Goal: Navigation & Orientation: Understand site structure

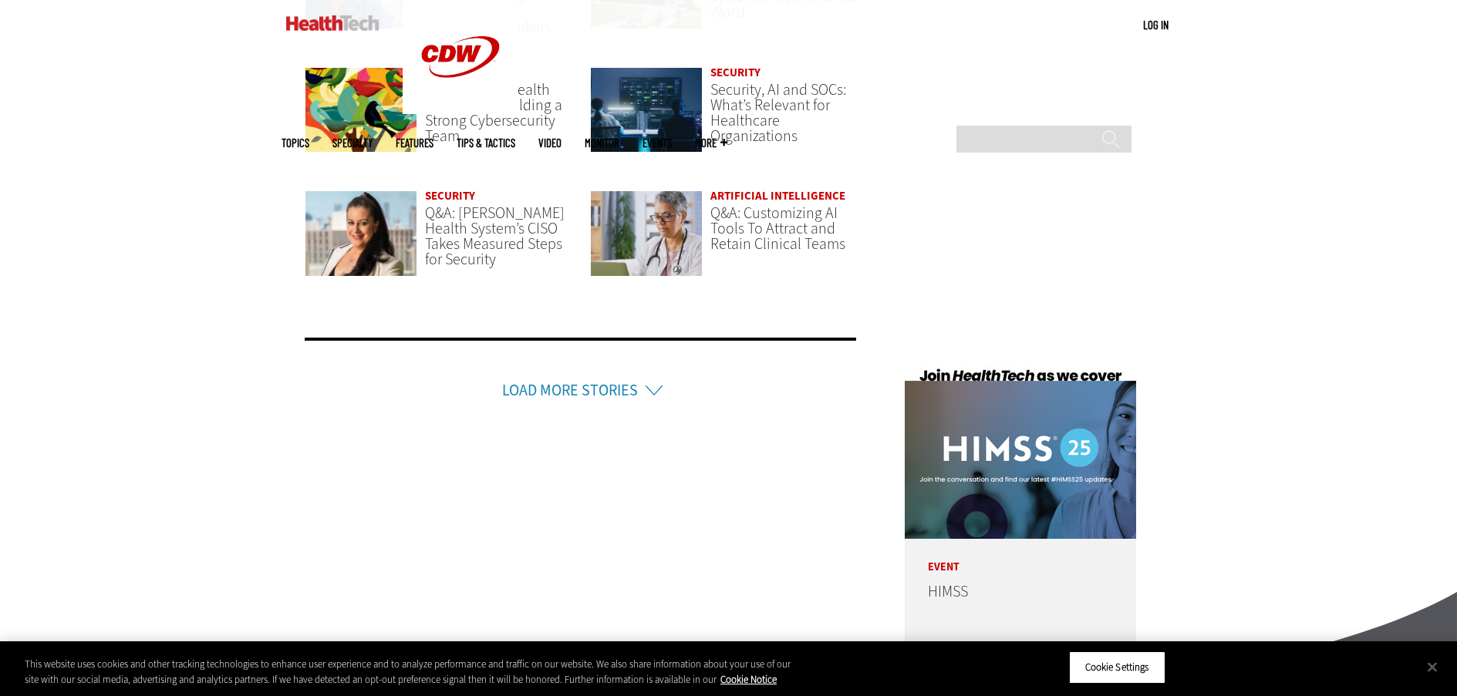
scroll to position [3931, 0]
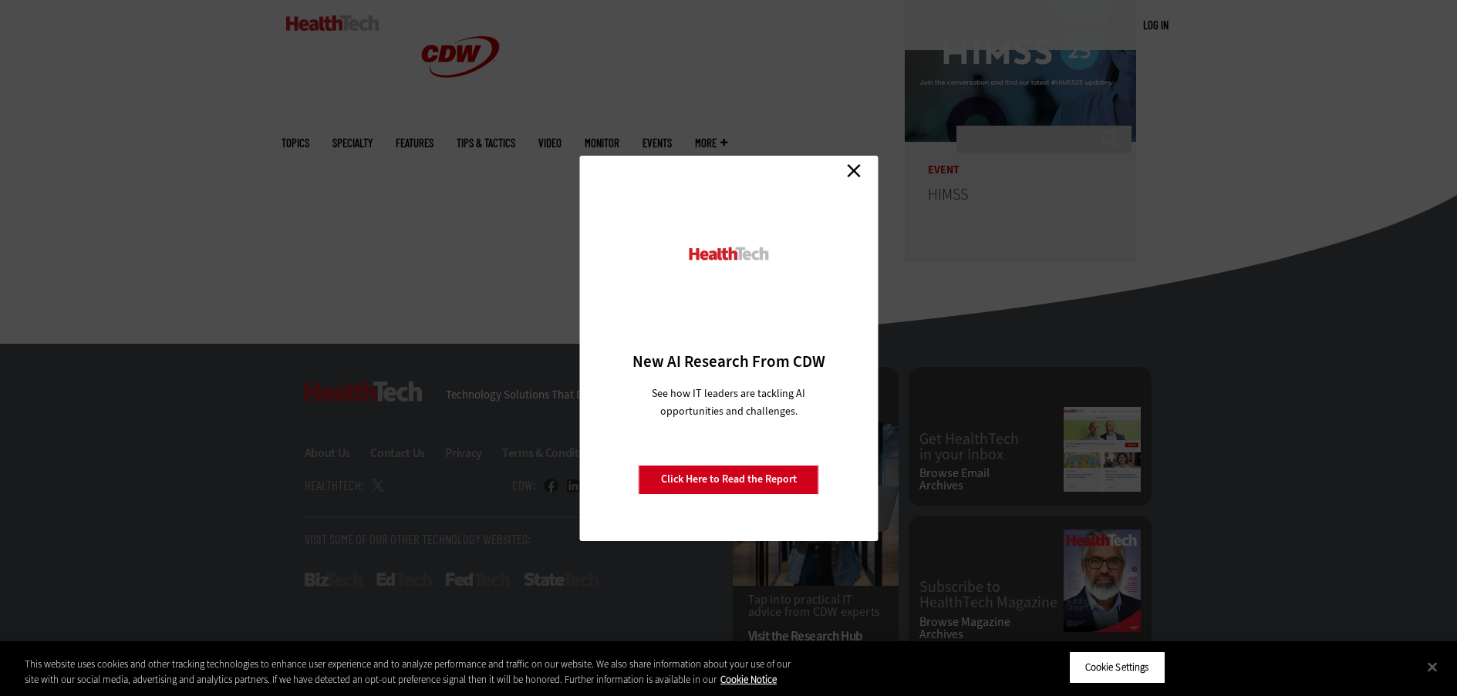
click at [852, 178] on link "Close" at bounding box center [853, 171] width 23 height 23
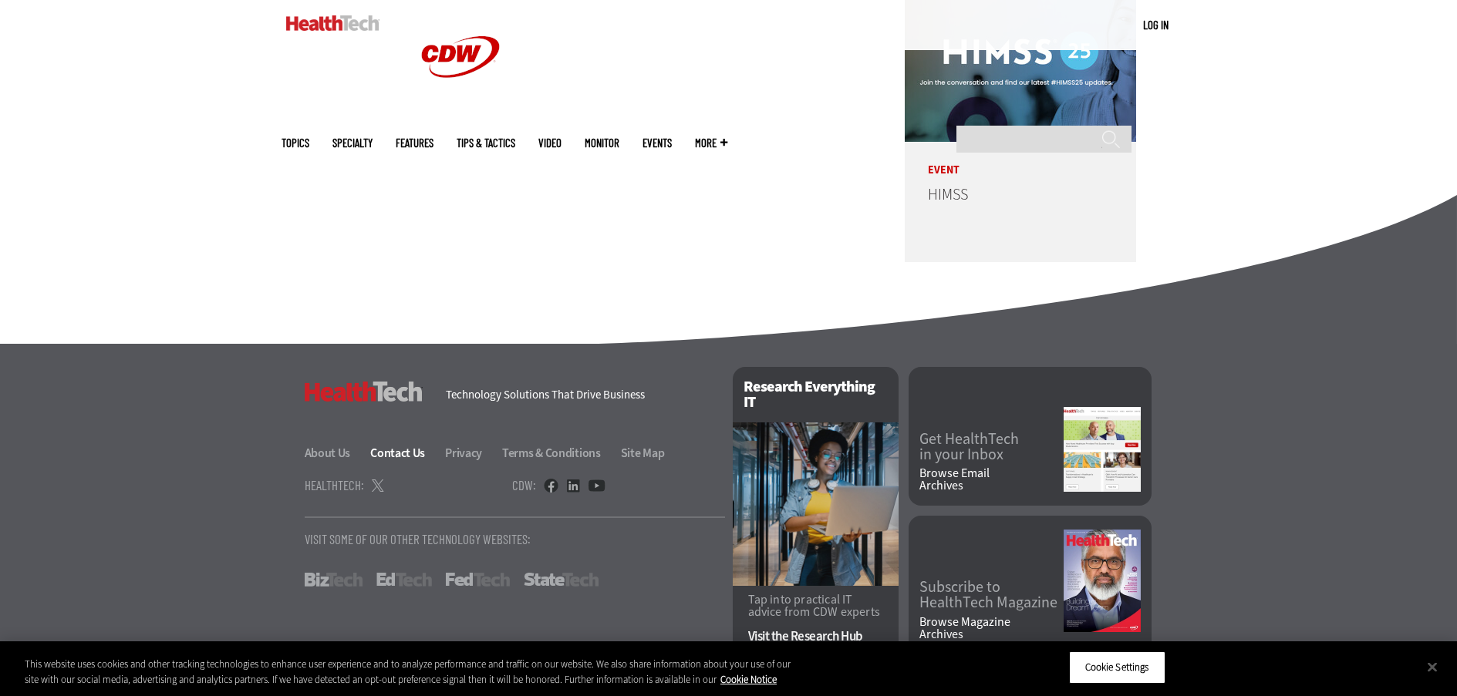
click at [376, 445] on link "Contact Us" at bounding box center [406, 453] width 73 height 16
click at [379, 478] on link at bounding box center [378, 485] width 12 height 15
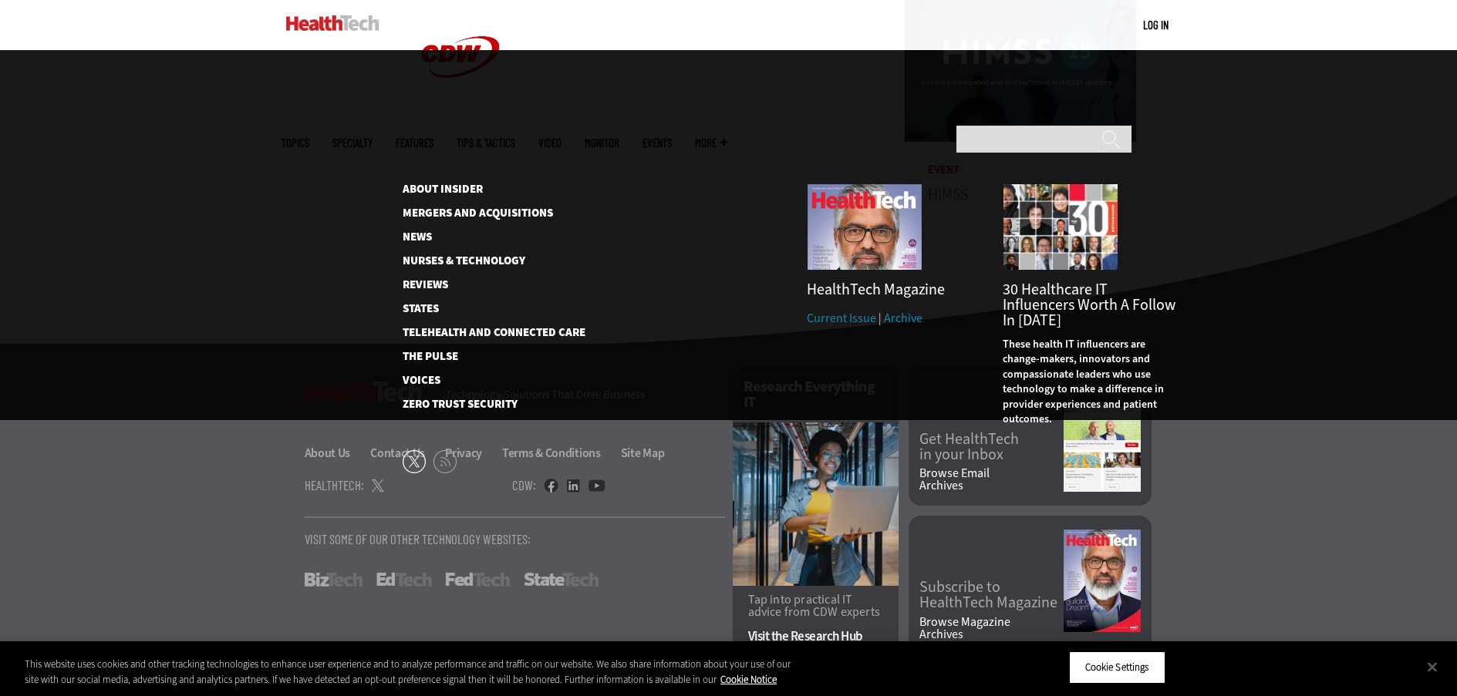
click at [727, 137] on span "More" at bounding box center [711, 143] width 32 height 12
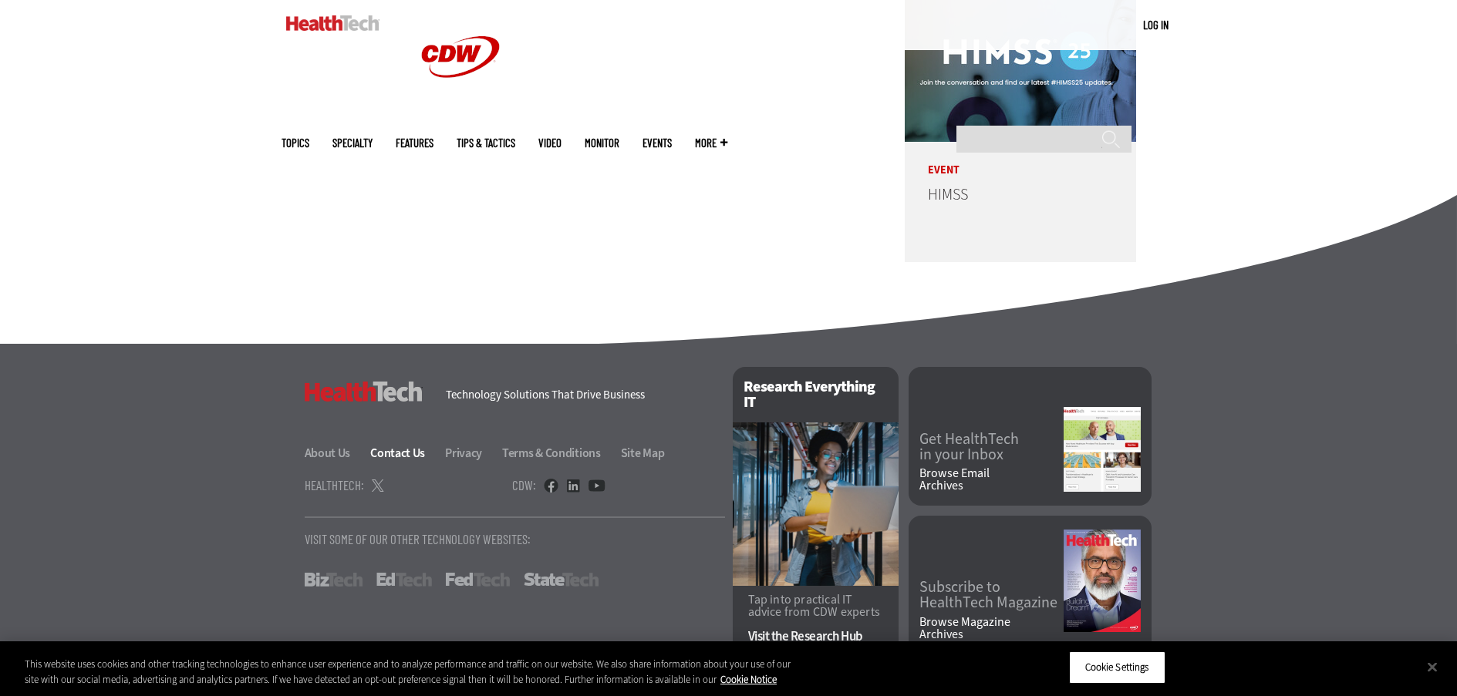
click at [393, 445] on link "Contact Us" at bounding box center [406, 453] width 73 height 16
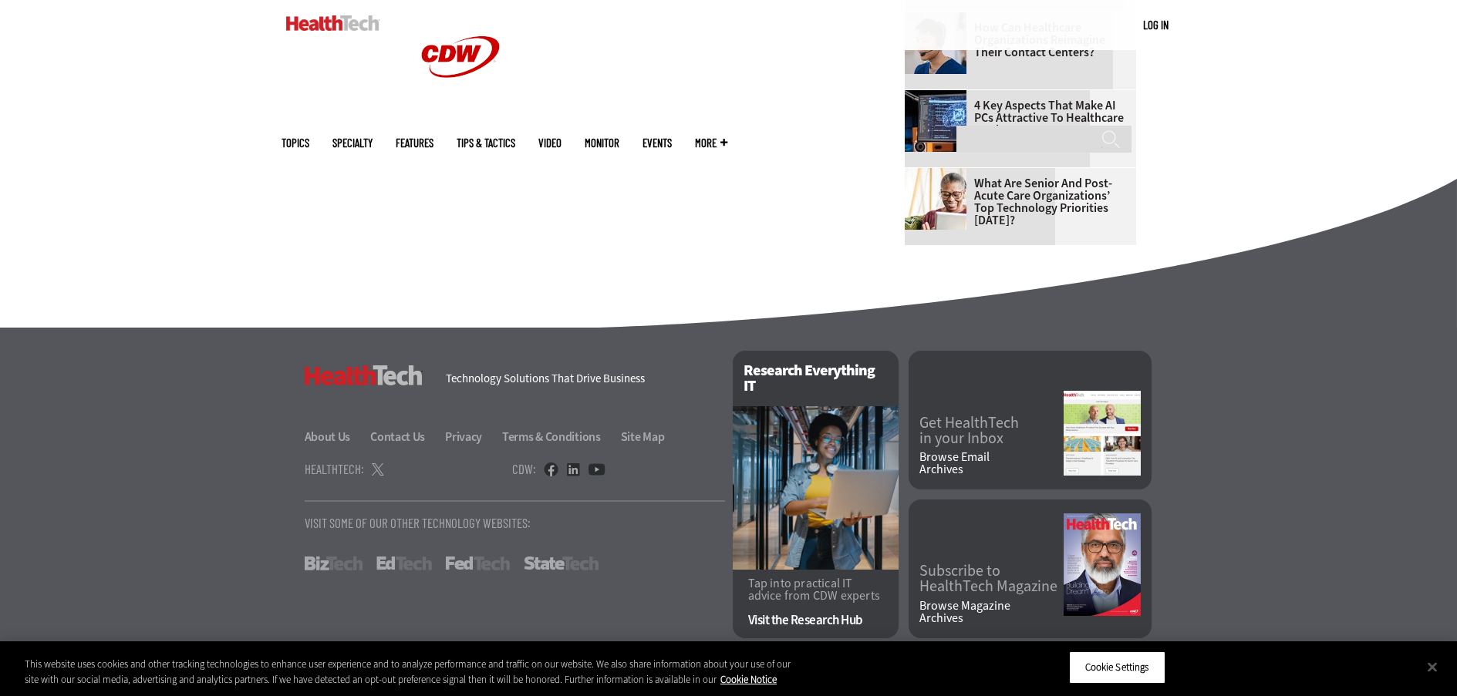
scroll to position [958, 0]
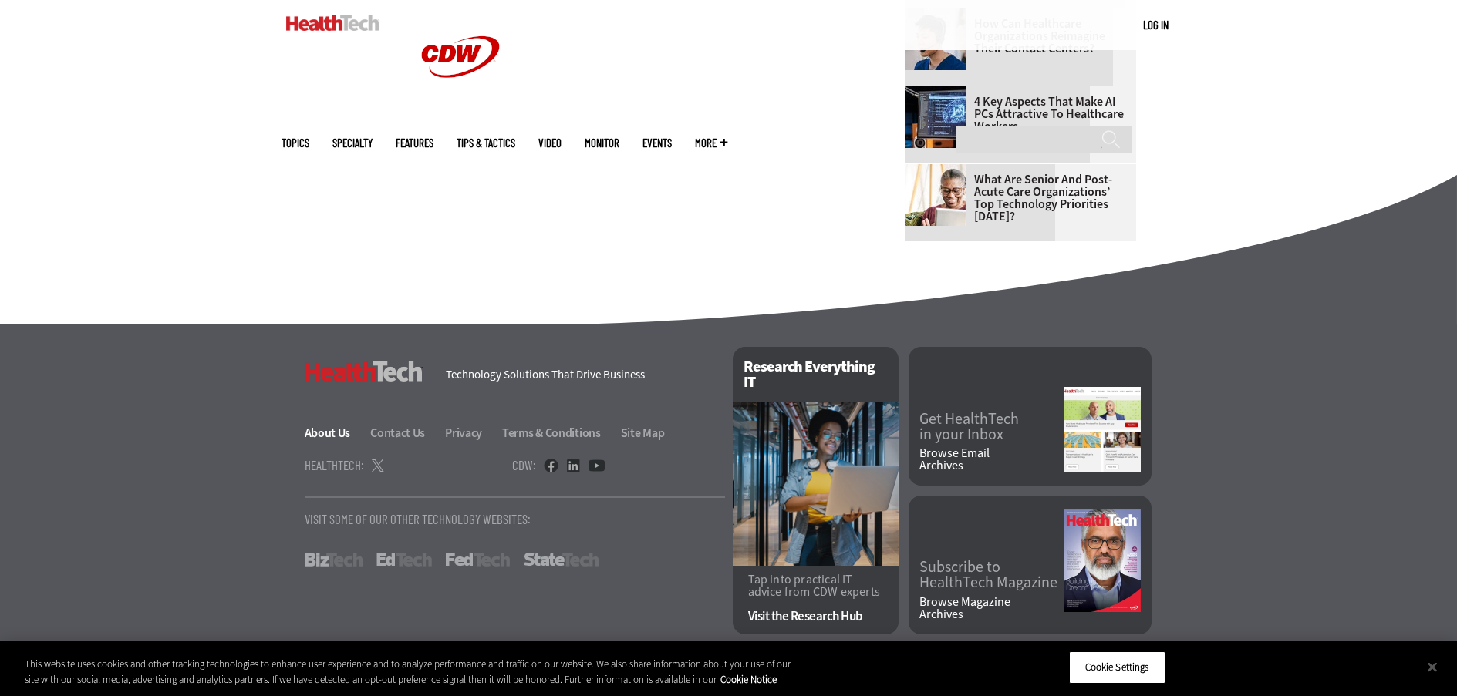
click at [330, 431] on link "About Us" at bounding box center [337, 433] width 64 height 16
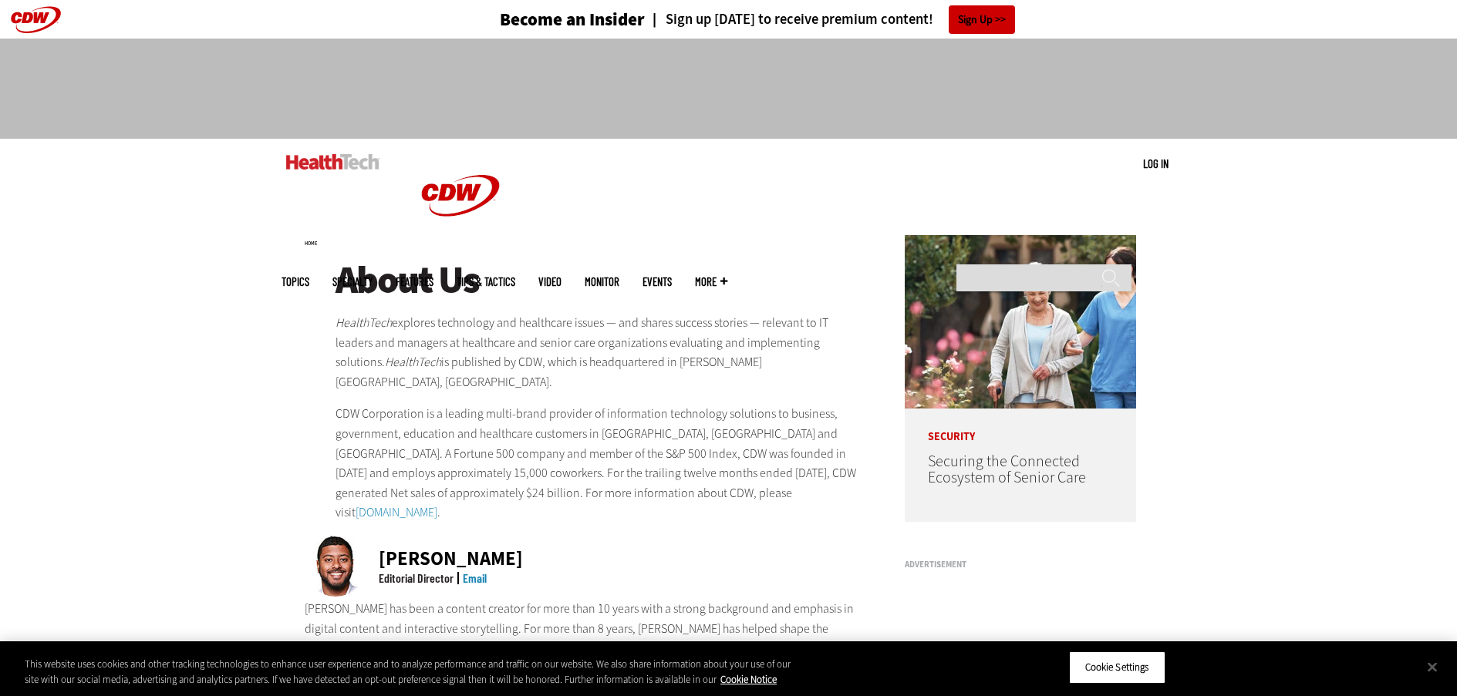
click at [433, 276] on link "Features" at bounding box center [415, 282] width 38 height 12
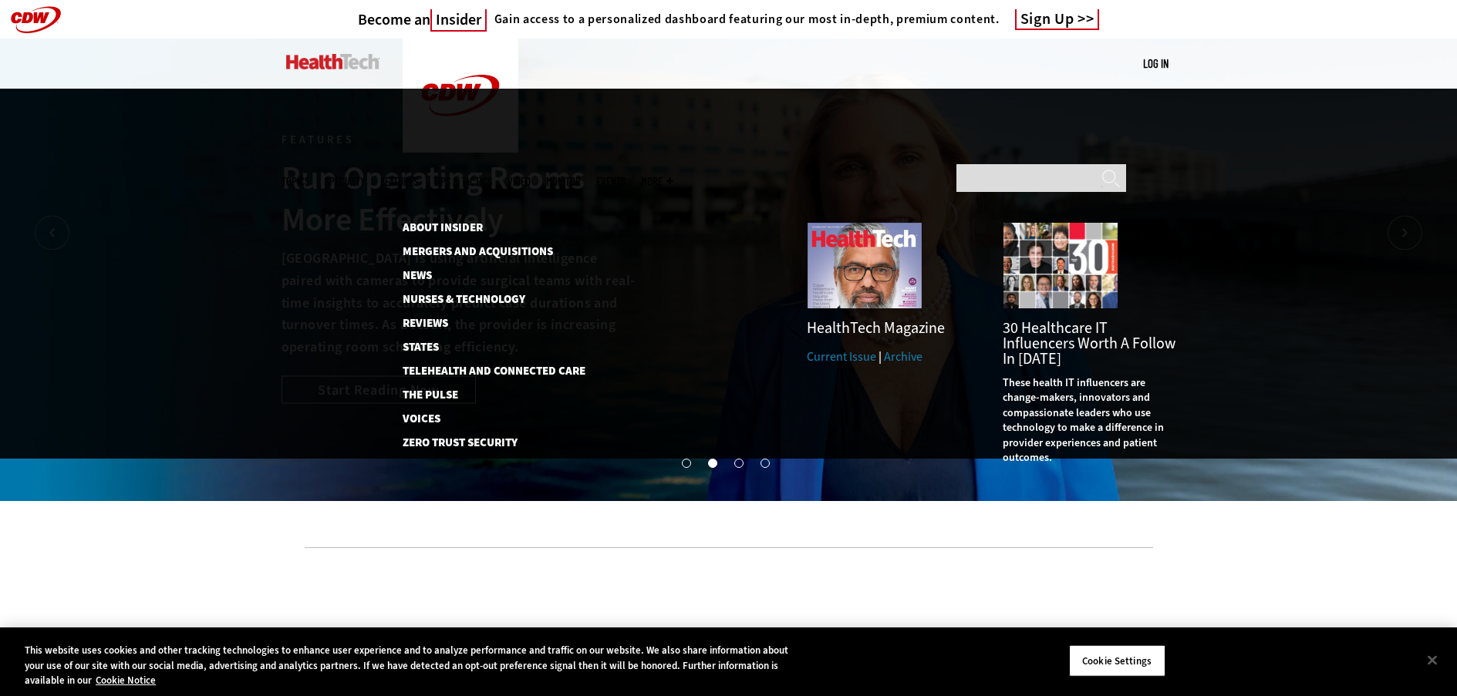
click at [673, 176] on span "More" at bounding box center [657, 182] width 32 height 12
click at [894, 69] on div "MENU Log in Mobile menu Topics Artificial Intelligence Cloud Data Analytics Dat…" at bounding box center [729, 64] width 895 height 50
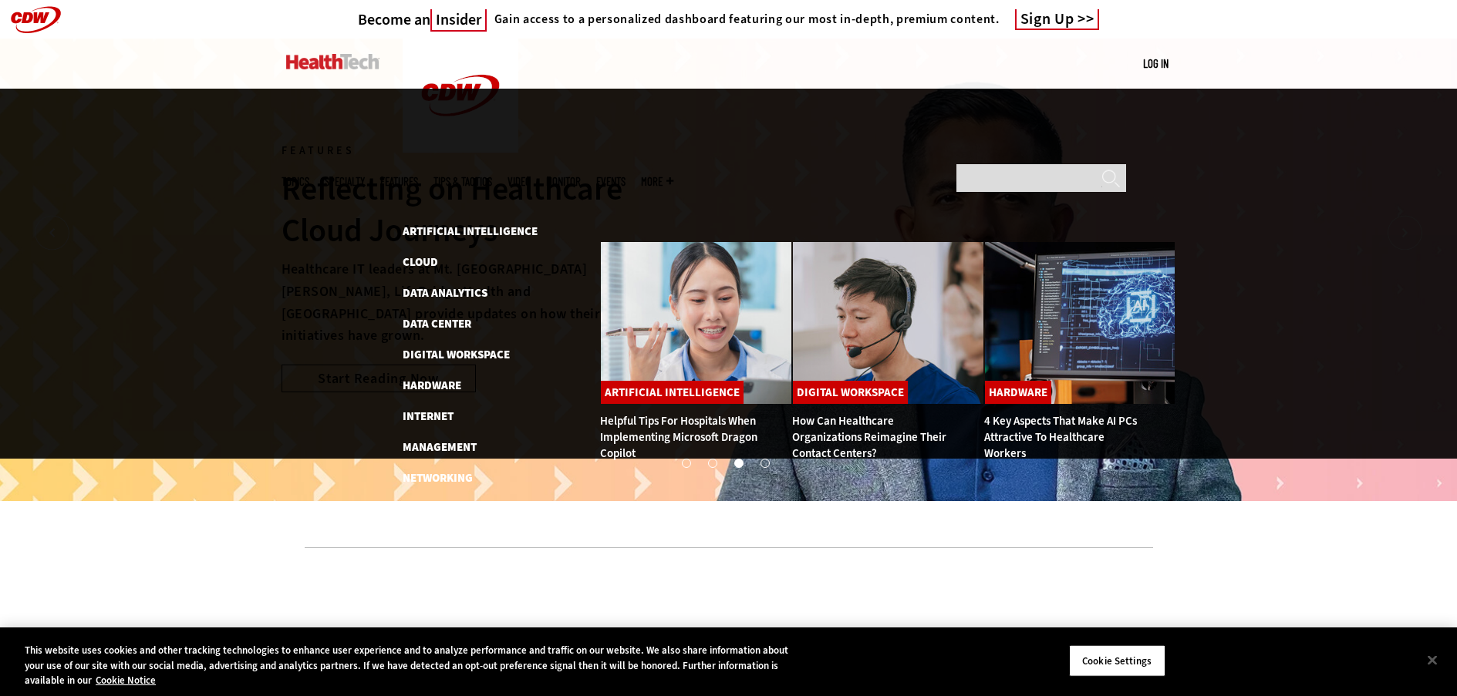
click at [309, 176] on span "Topics" at bounding box center [296, 182] width 28 height 12
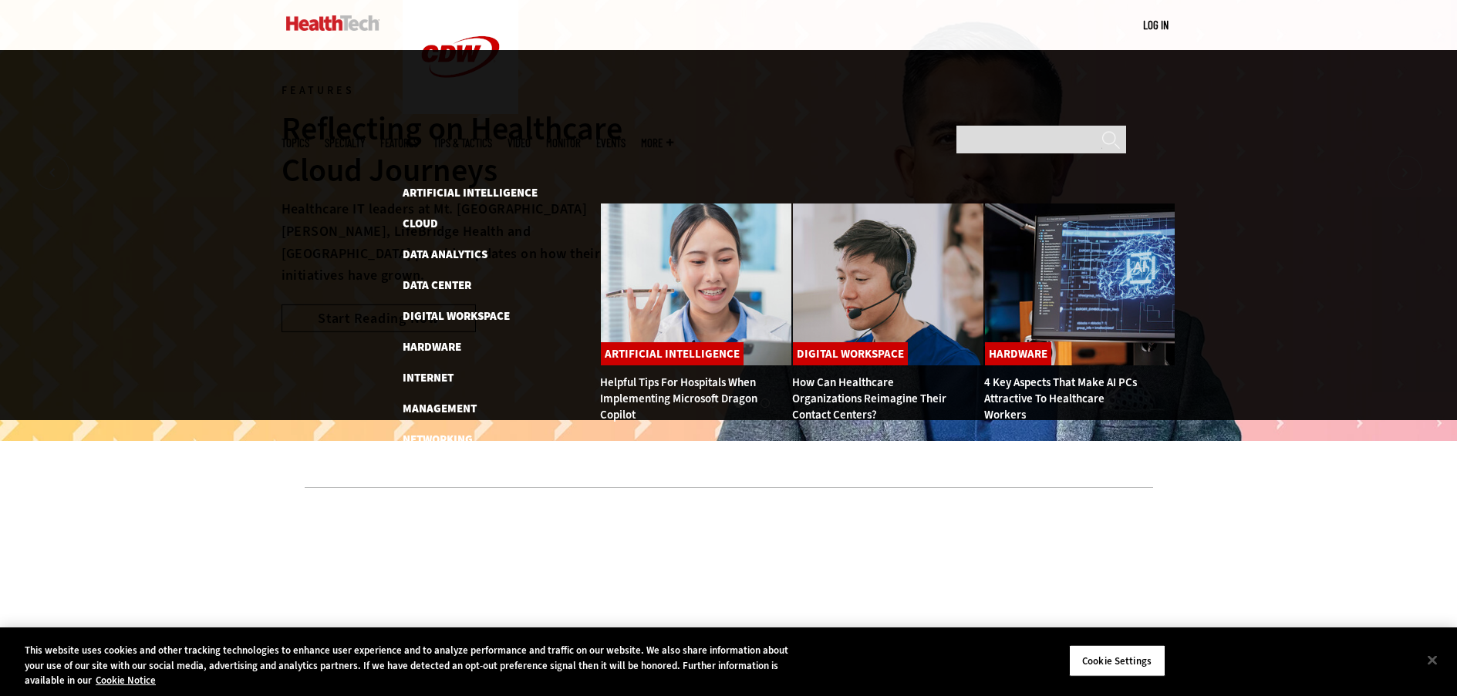
scroll to position [59, 0]
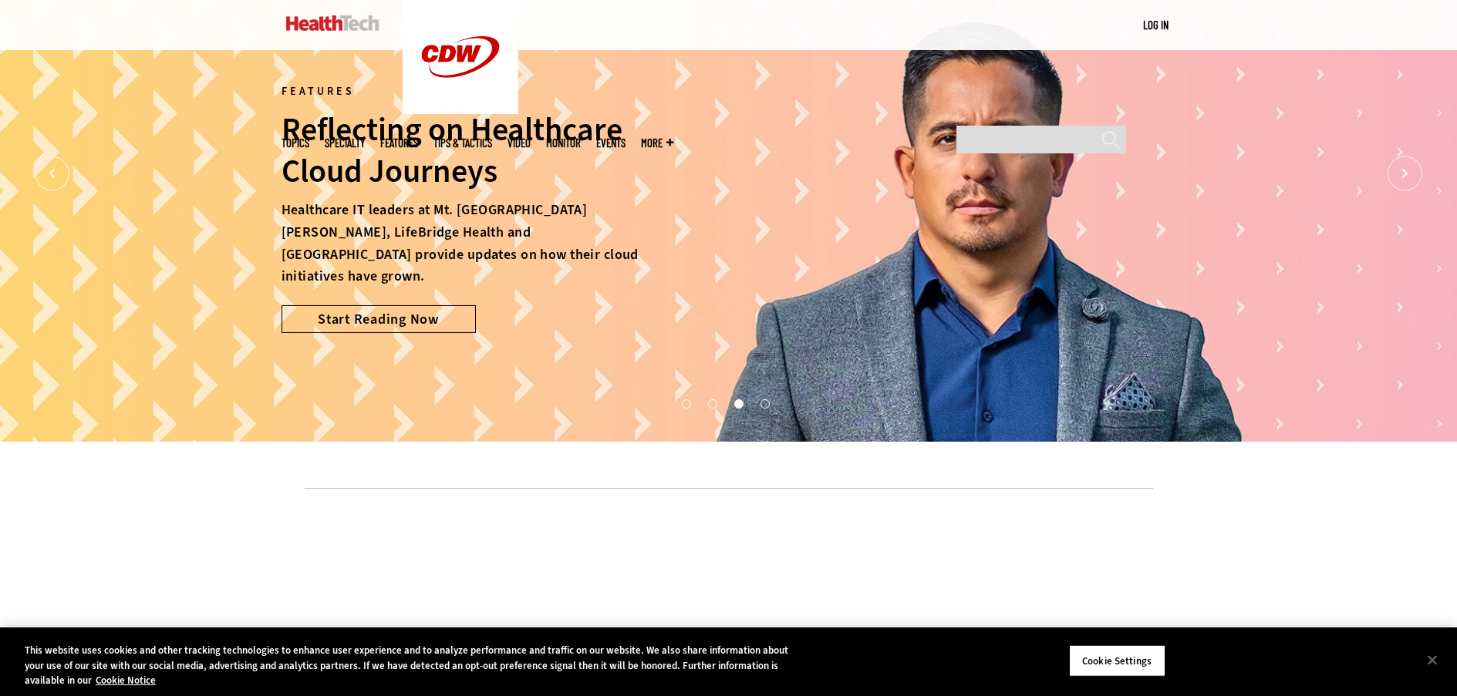
click at [349, 25] on img at bounding box center [332, 22] width 93 height 15
